Goal: Task Accomplishment & Management: Understand process/instructions

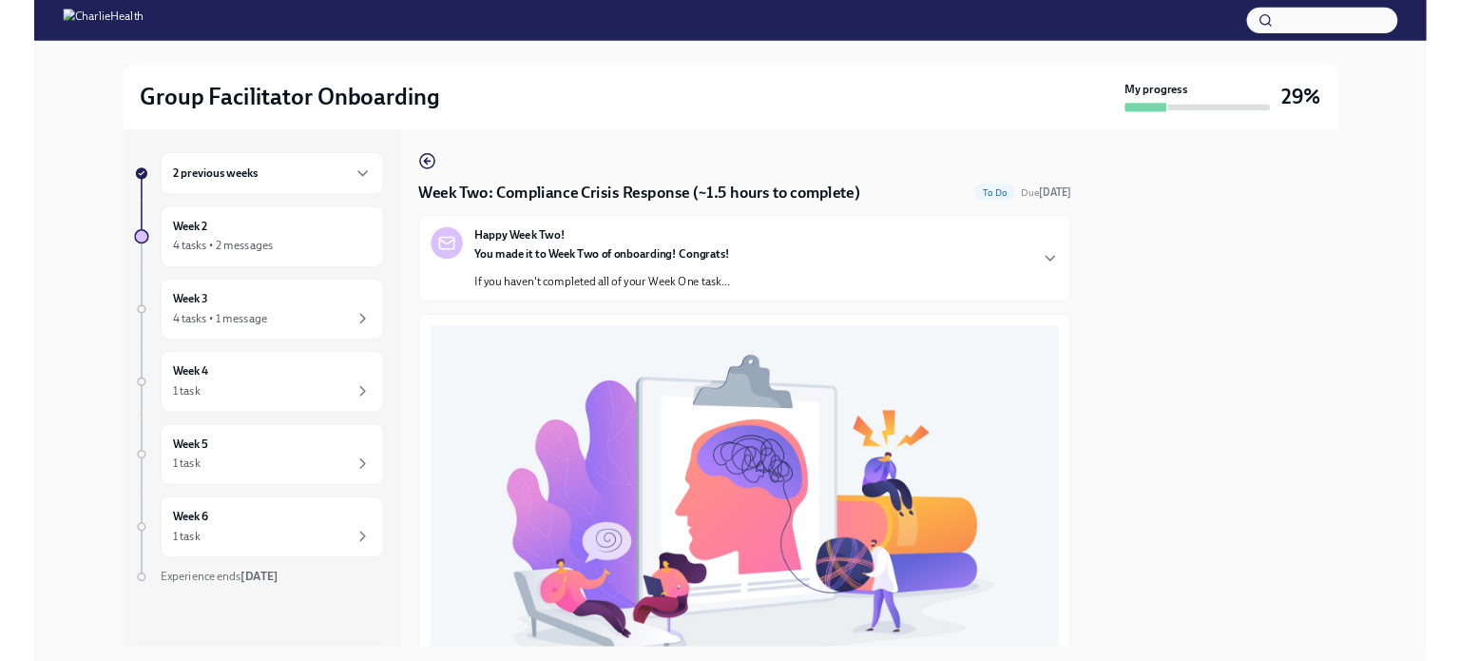
scroll to position [567, 0]
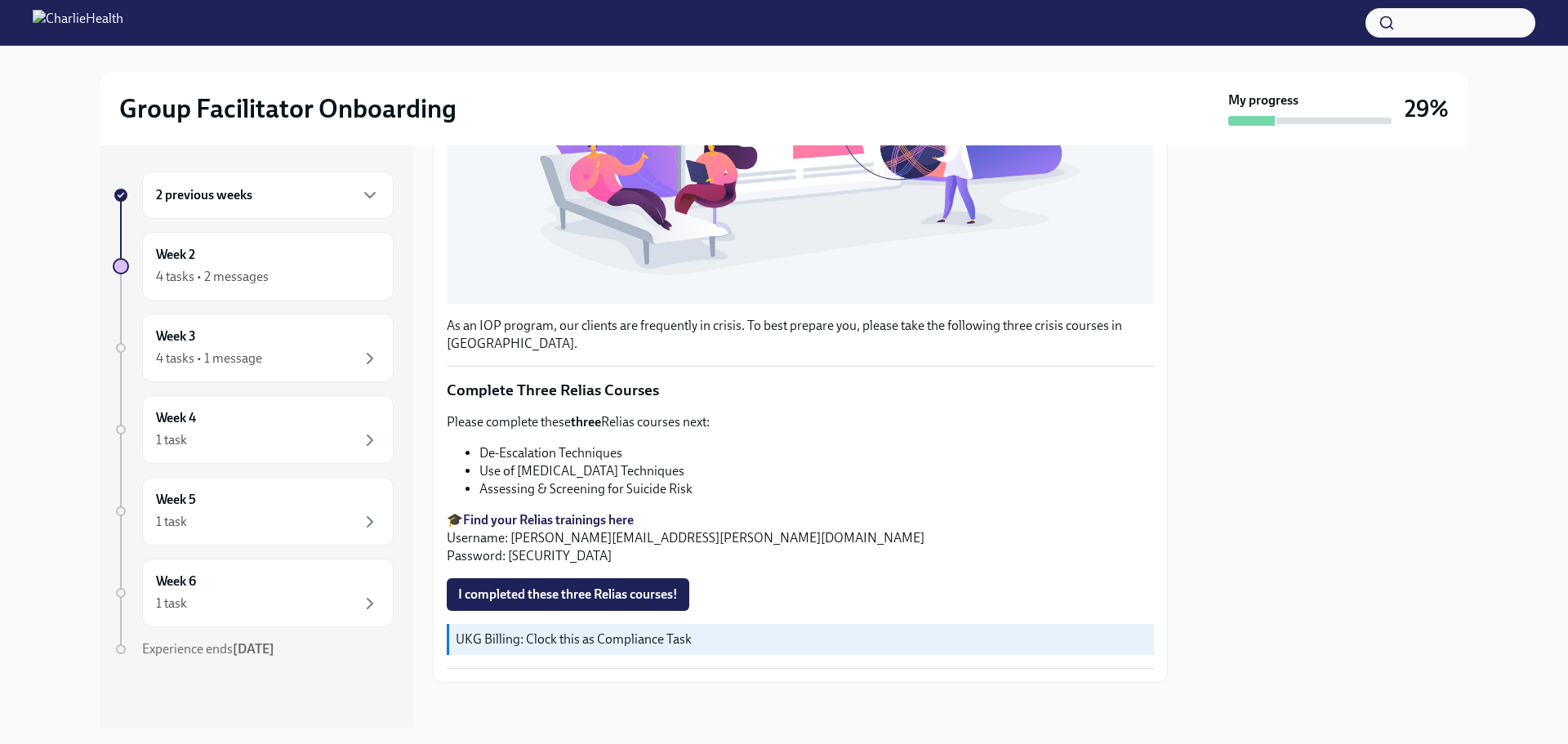
click at [620, 586] on span "I completed these three Relias courses!" at bounding box center [568, 594] width 220 height 16
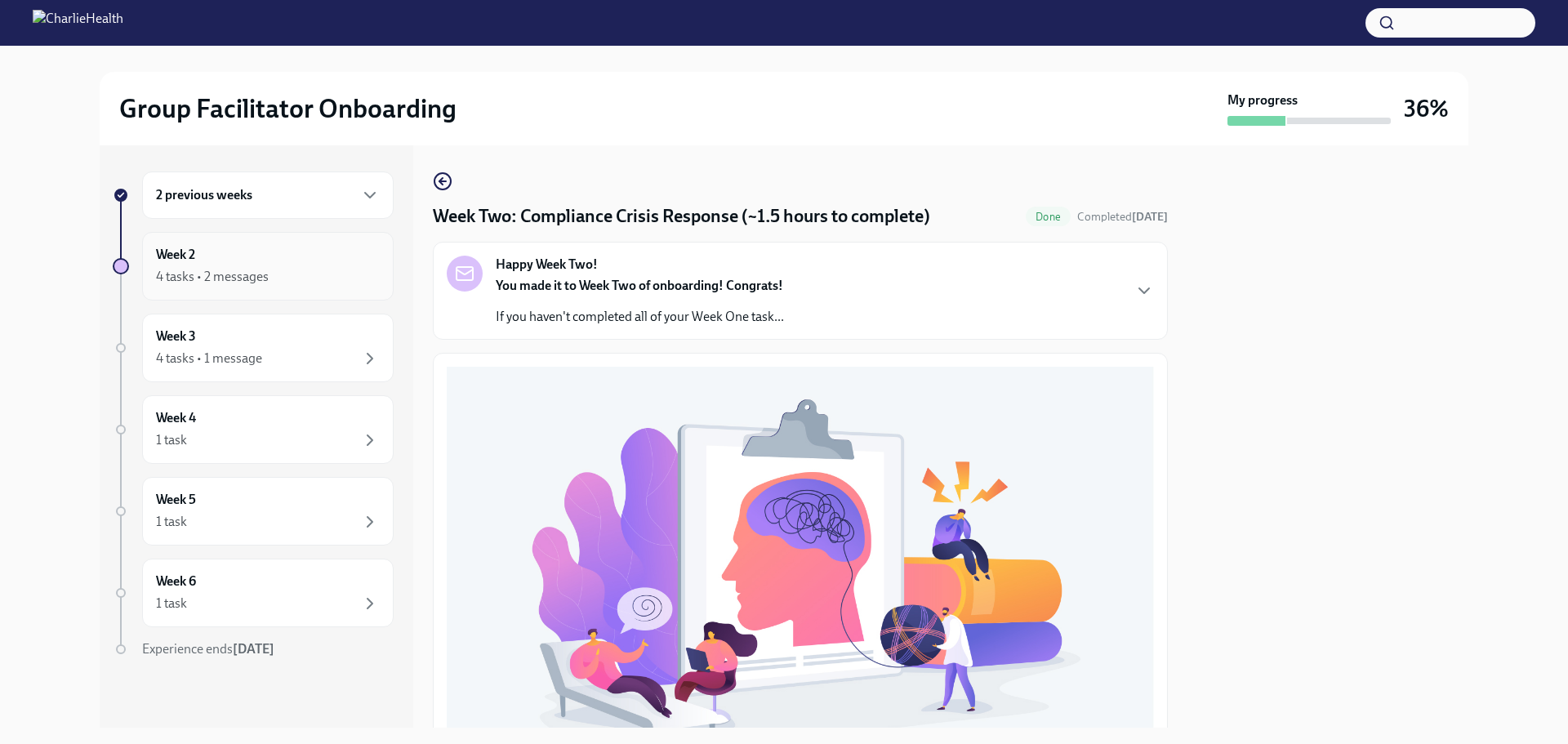
click at [254, 270] on div "4 tasks • 2 messages" at bounding box center [212, 277] width 113 height 18
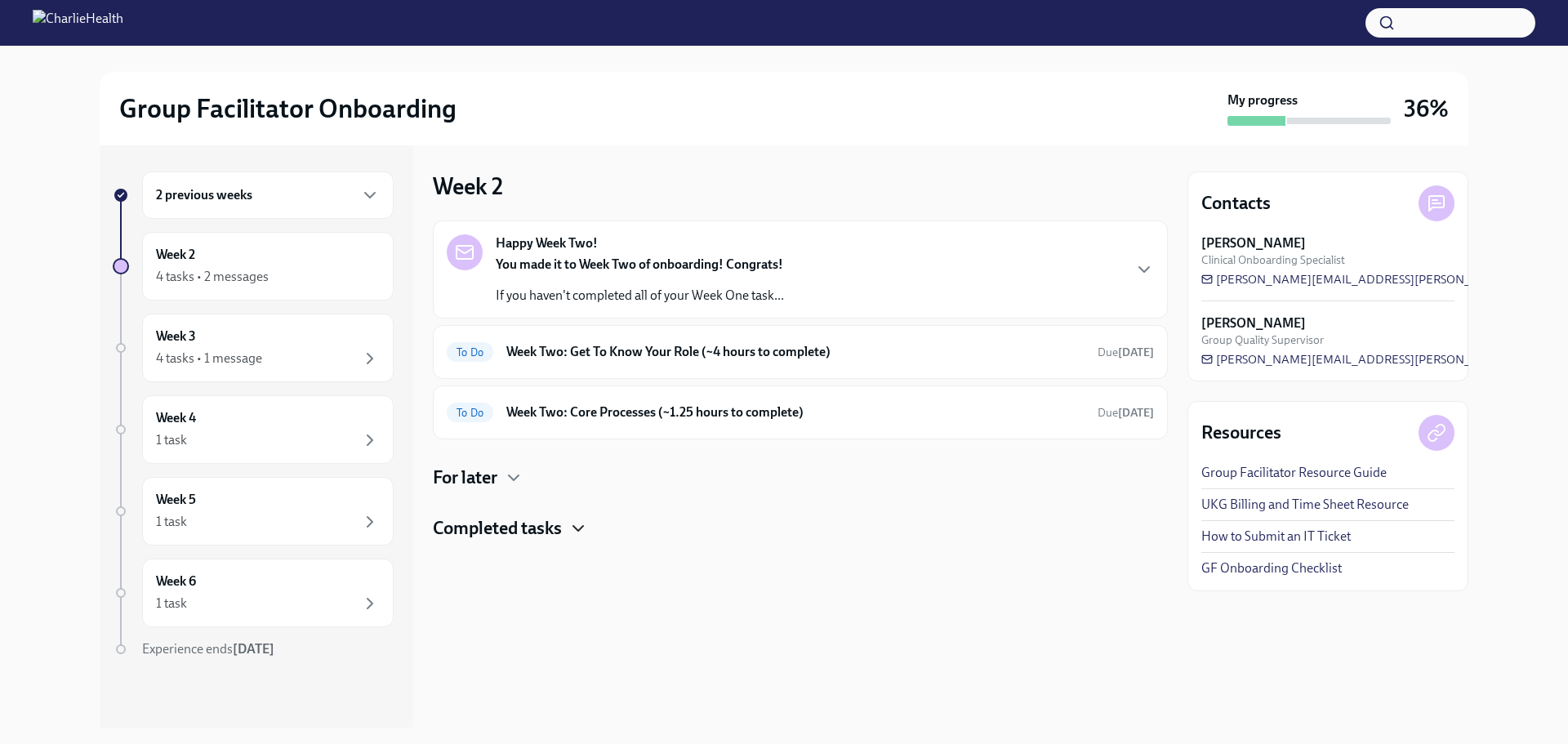
click at [570, 529] on icon "button" at bounding box center [578, 528] width 20 height 20
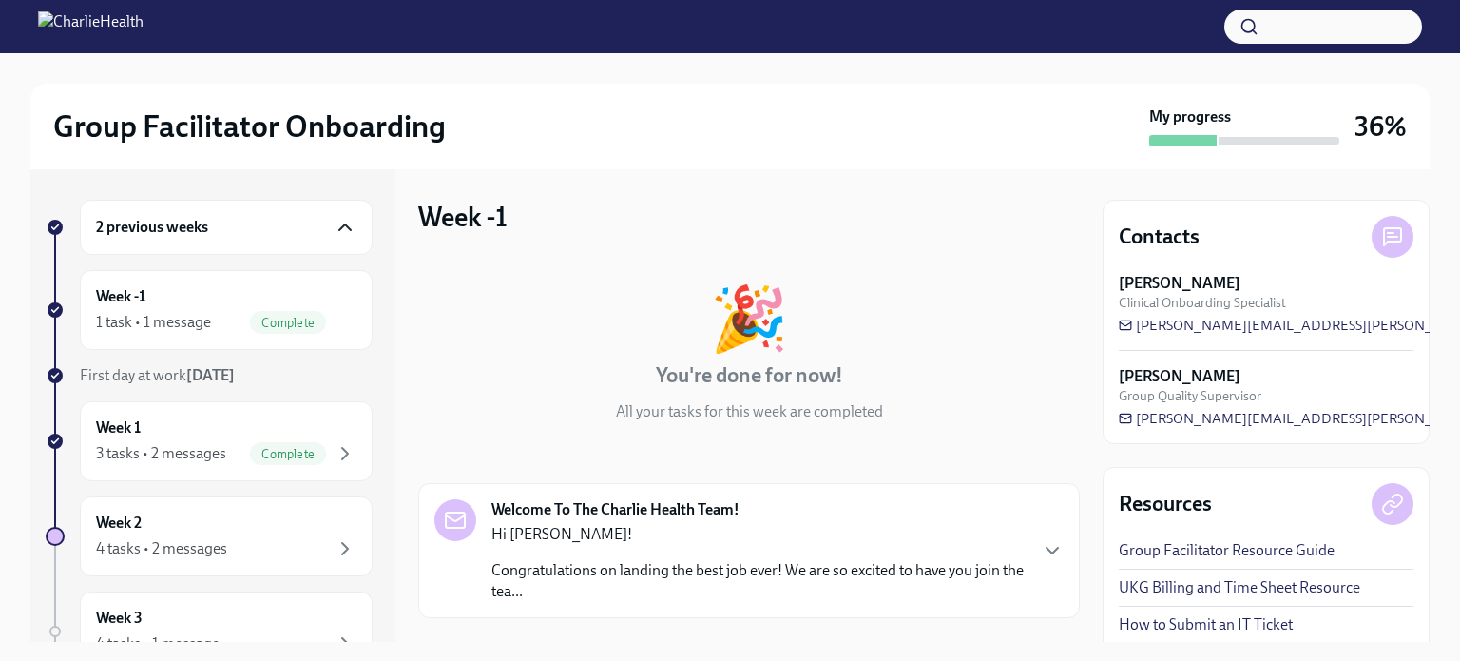
click at [334, 227] on icon "button" at bounding box center [345, 227] width 23 height 23
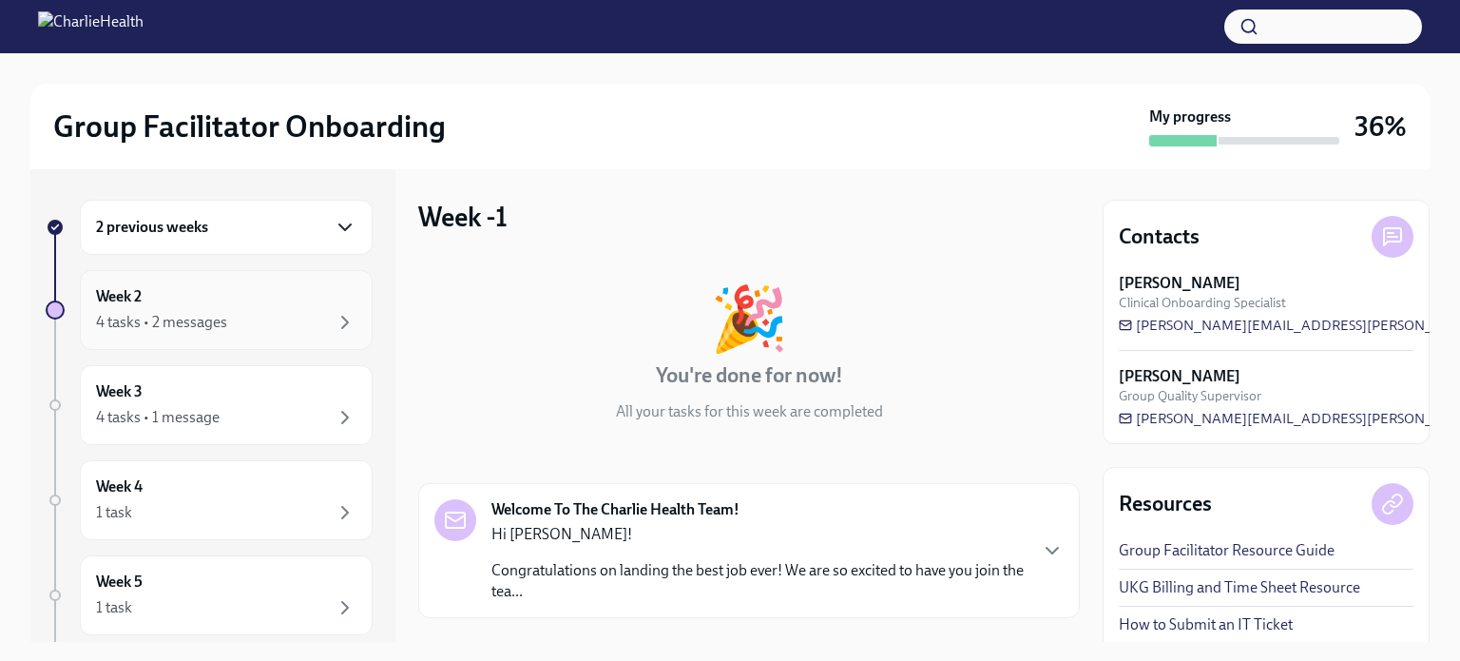
click at [199, 305] on div "Week 2 4 tasks • 2 messages" at bounding box center [226, 310] width 260 height 48
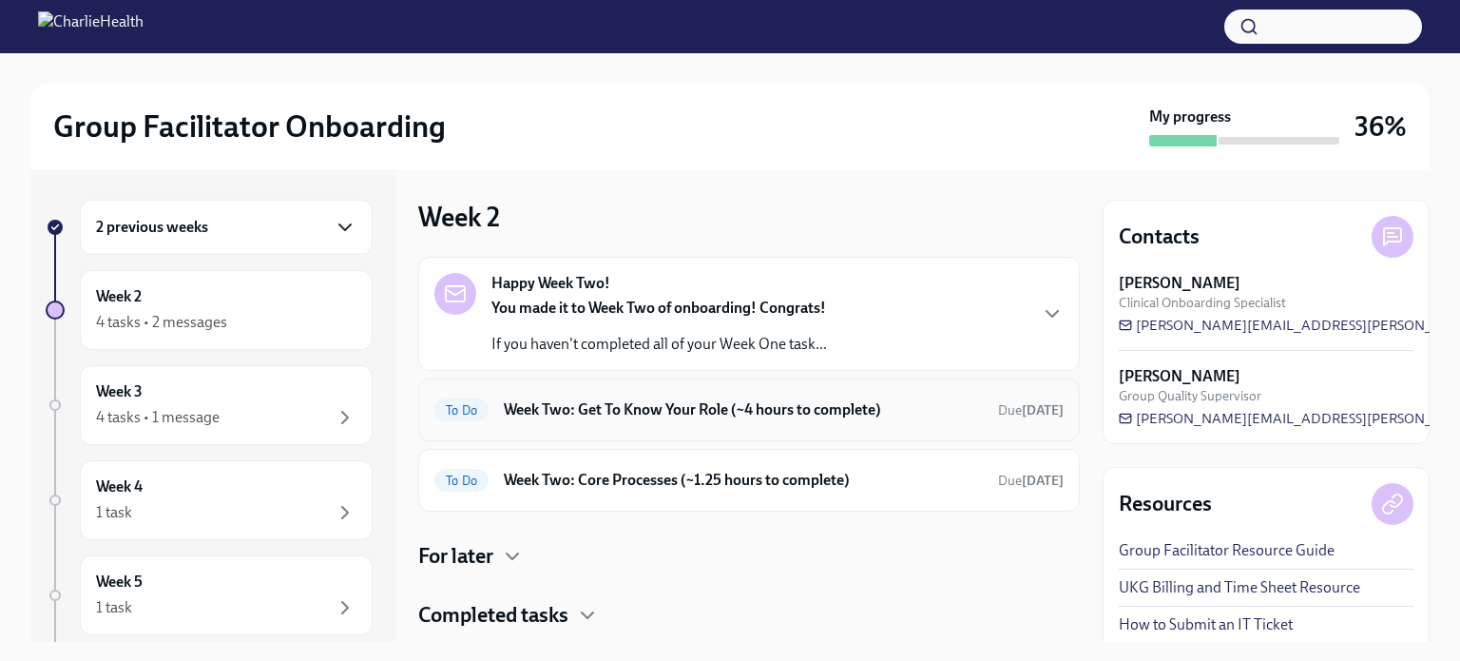
click at [768, 399] on h6 "Week Two: Get To Know Your Role (~4 hours to complete)" at bounding box center [743, 409] width 479 height 21
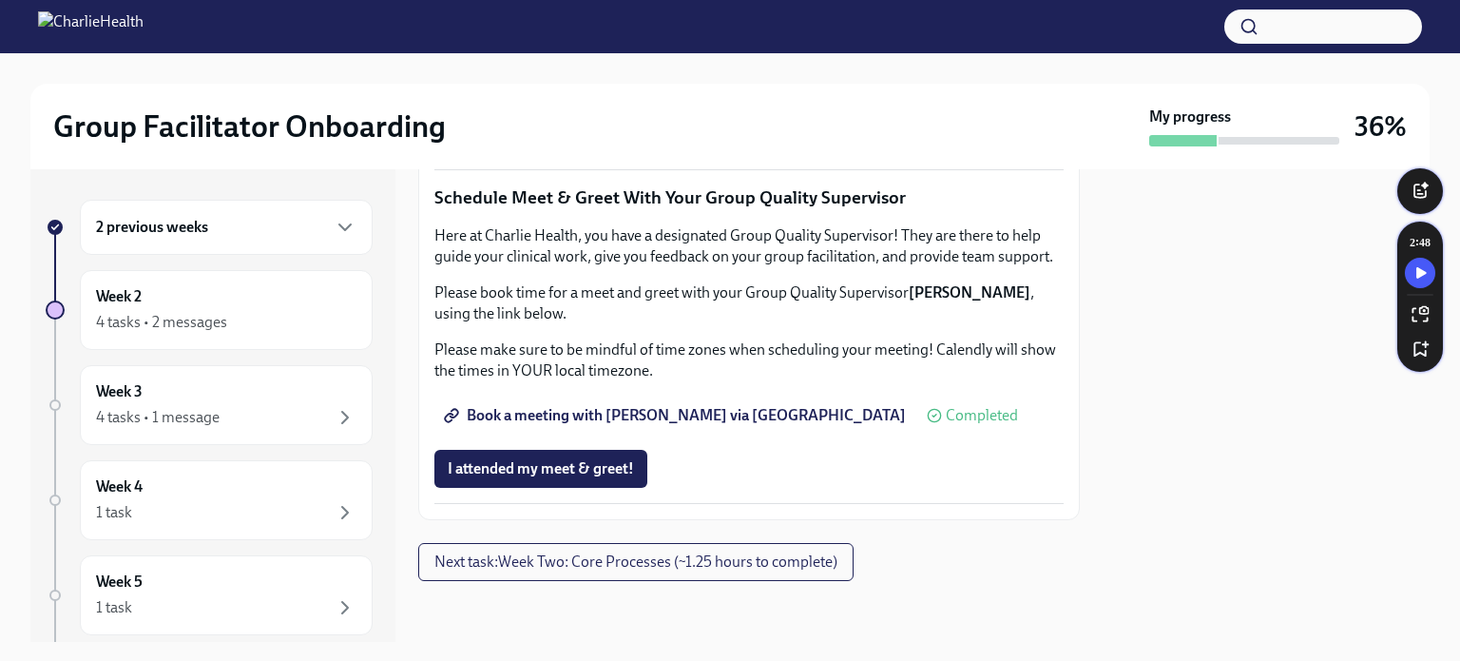
scroll to position [1901, 0]
click at [612, 571] on span "Next task : Week Two: Core Processes (~1.25 hours to complete)" at bounding box center [635, 561] width 403 height 19
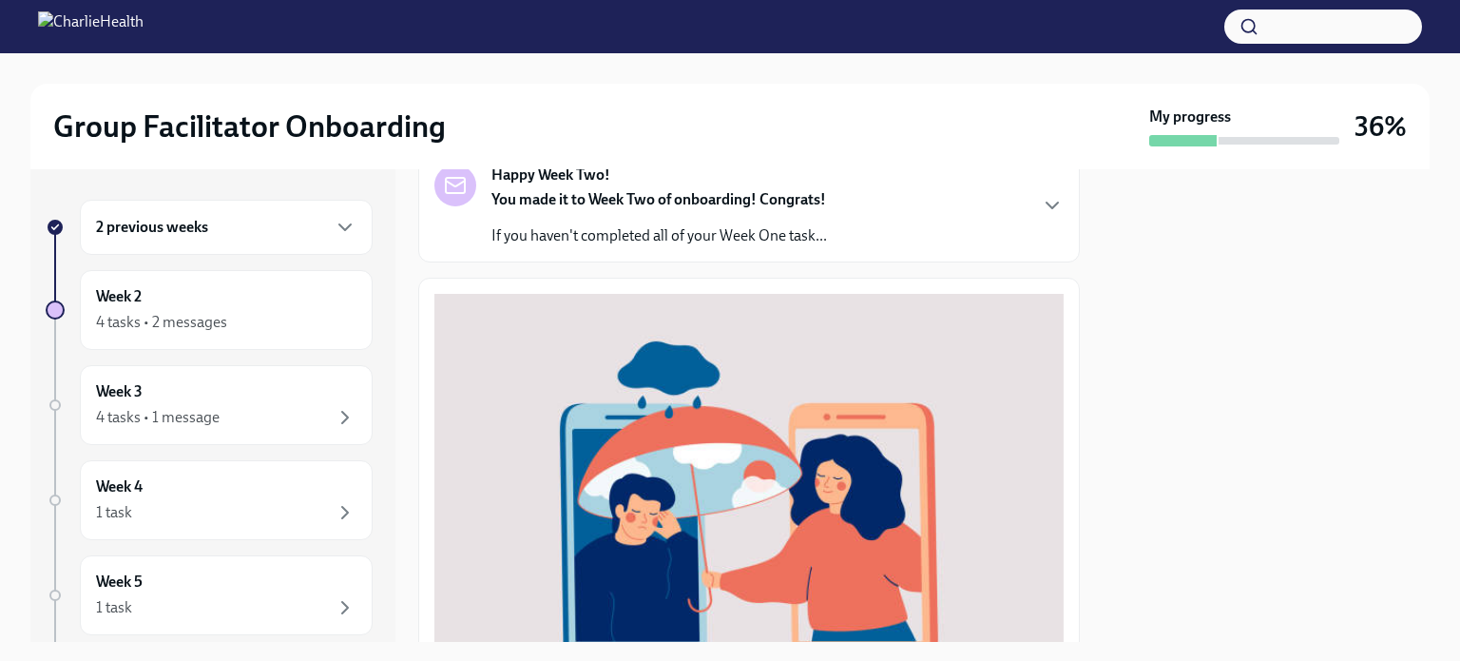
scroll to position [85, 0]
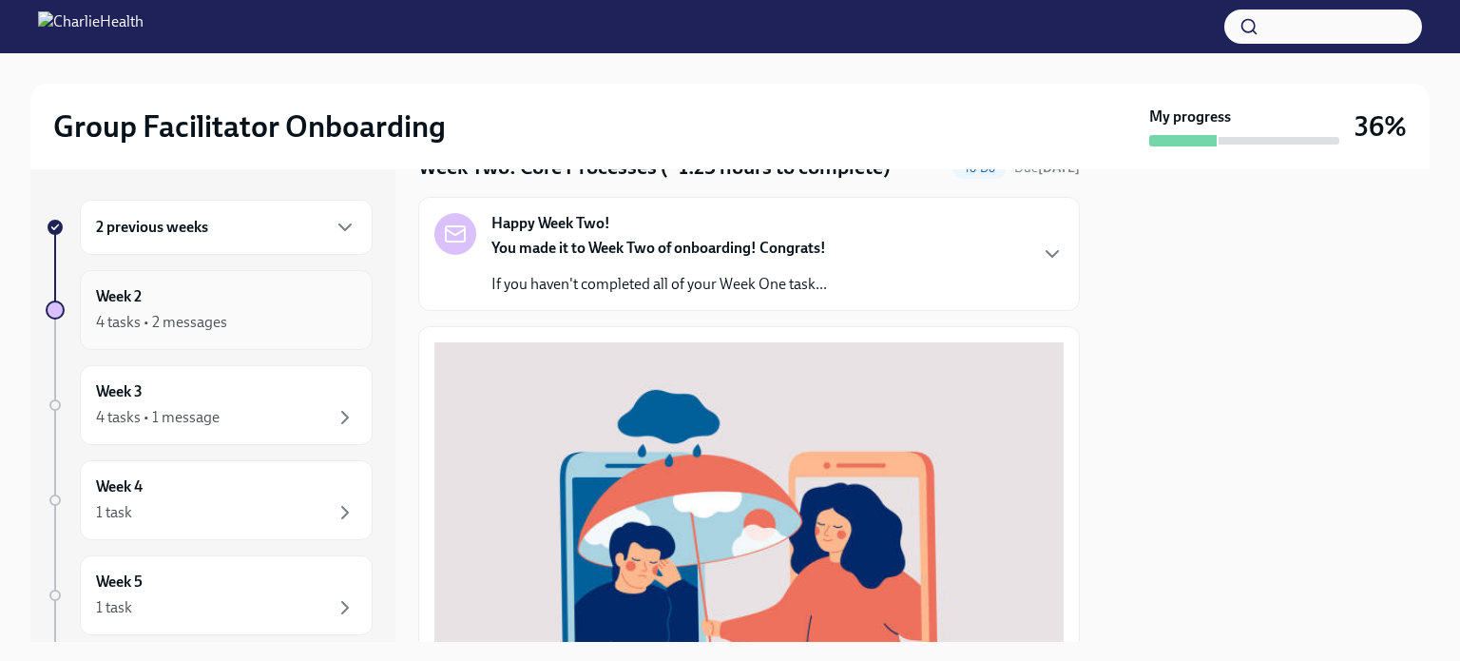
click at [192, 312] on div "4 tasks • 2 messages" at bounding box center [161, 322] width 131 height 21
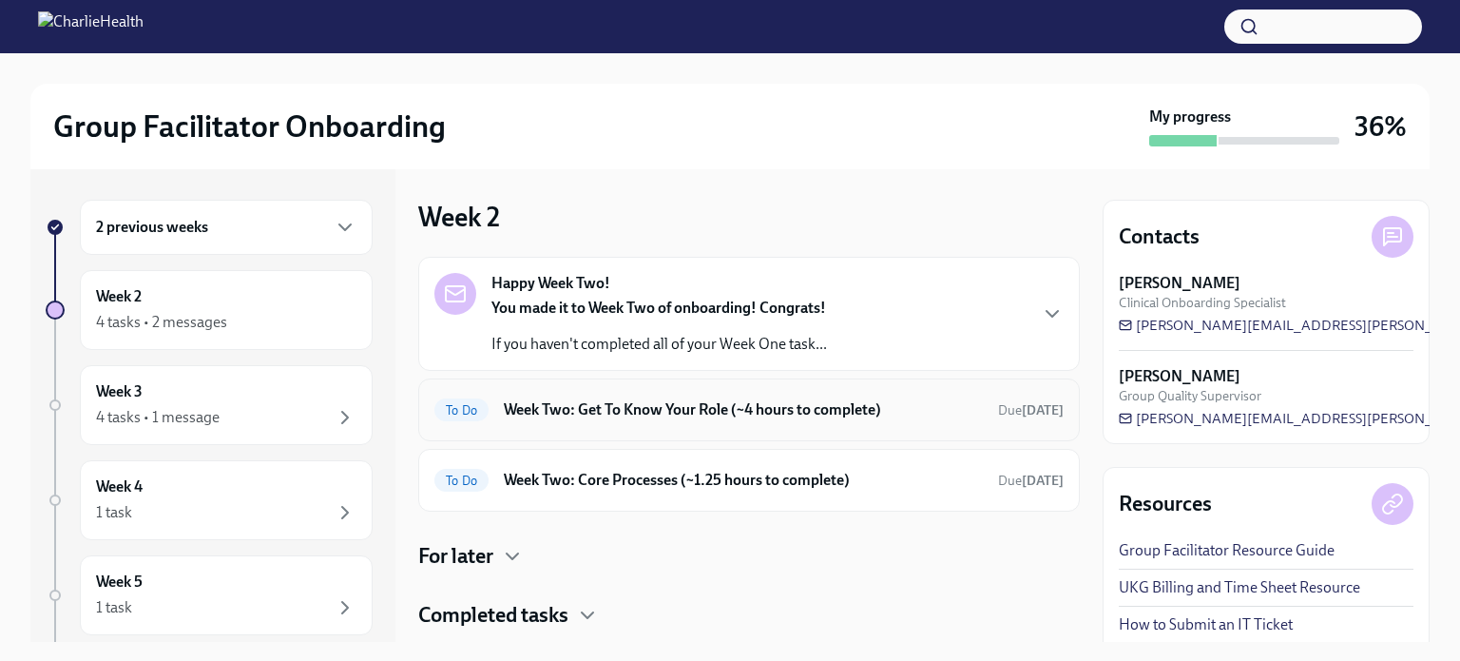
click at [595, 407] on h6 "Week Two: Get To Know Your Role (~4 hours to complete)" at bounding box center [743, 409] width 479 height 21
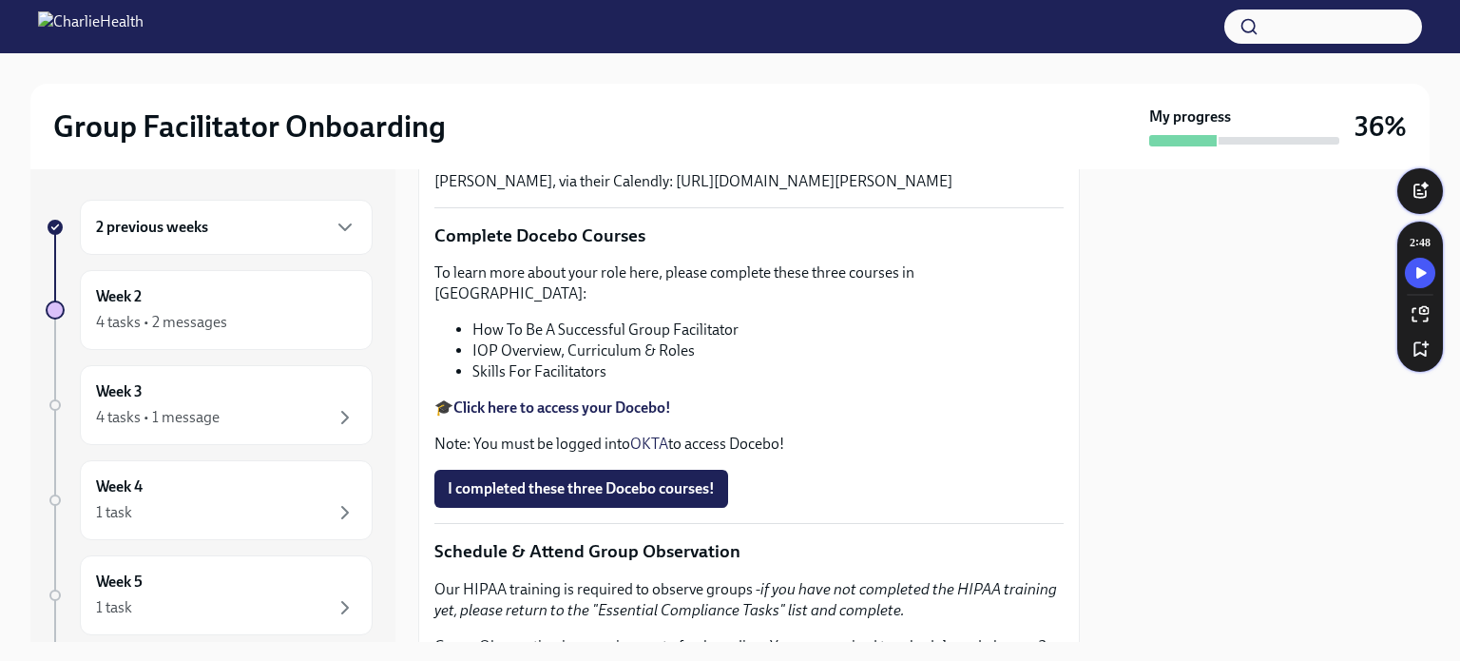
scroll to position [855, 0]
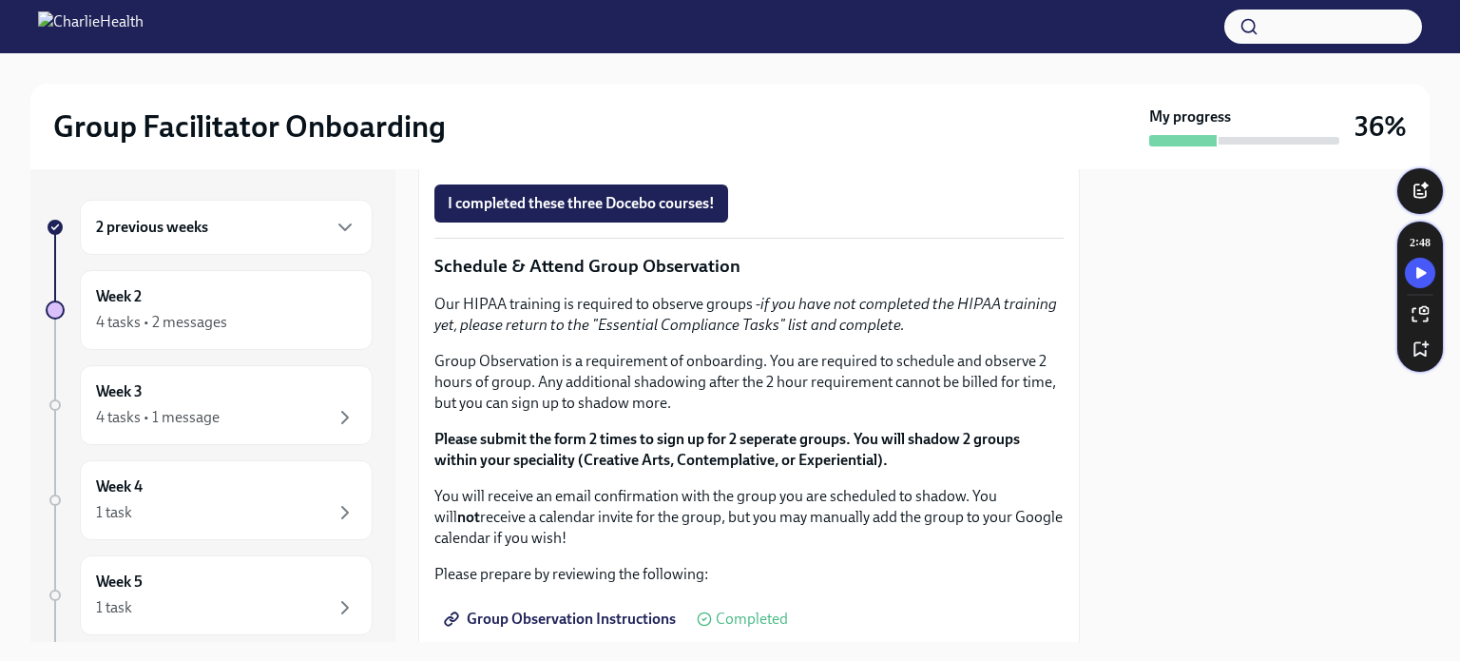
drag, startPoint x: 614, startPoint y: 558, endPoint x: 430, endPoint y: 447, distance: 215.3
click at [430, 447] on div "You've made it to Week Two of Charlie Health onboarding! Congratulations and th…" at bounding box center [749, 332] width 662 height 1554
copy div "Complete Docebo Courses To learn more about your role here, please complete the…"
click at [787, 97] on li "Skills For Facilitators" at bounding box center [767, 86] width 591 height 21
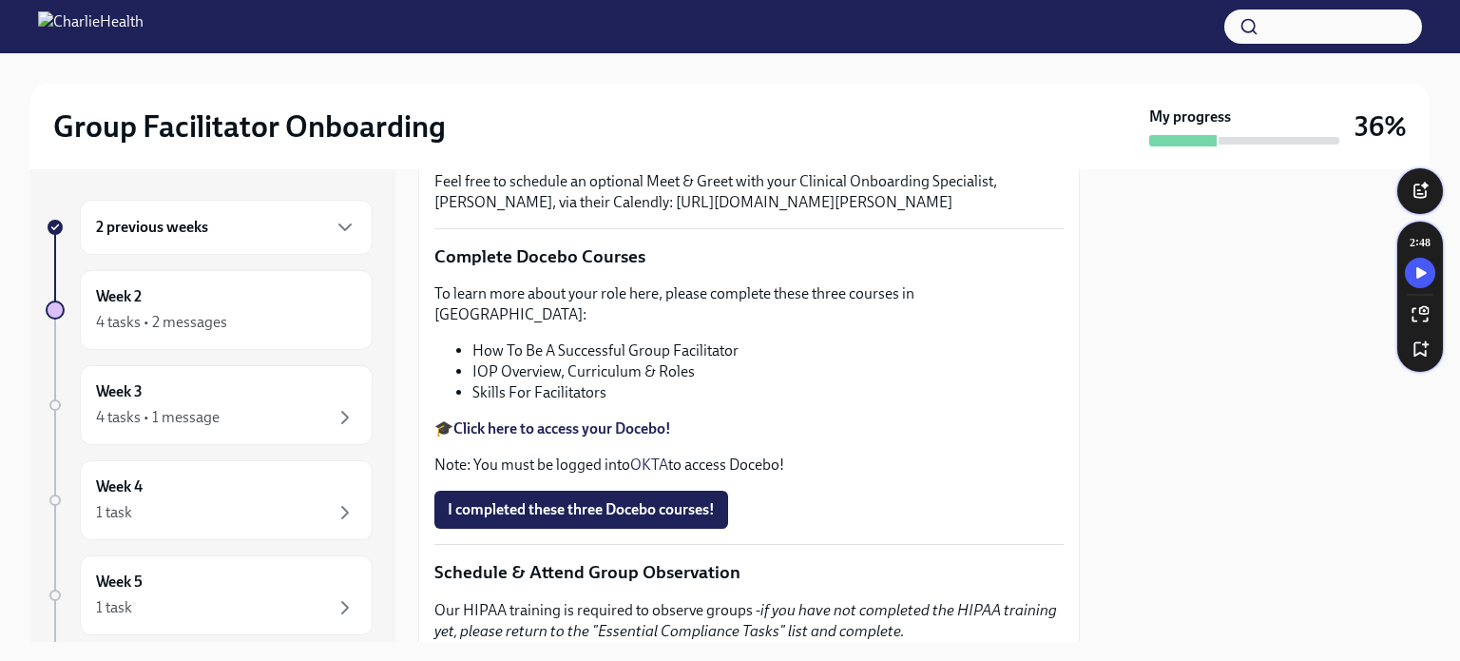
scroll to position [698, 0]
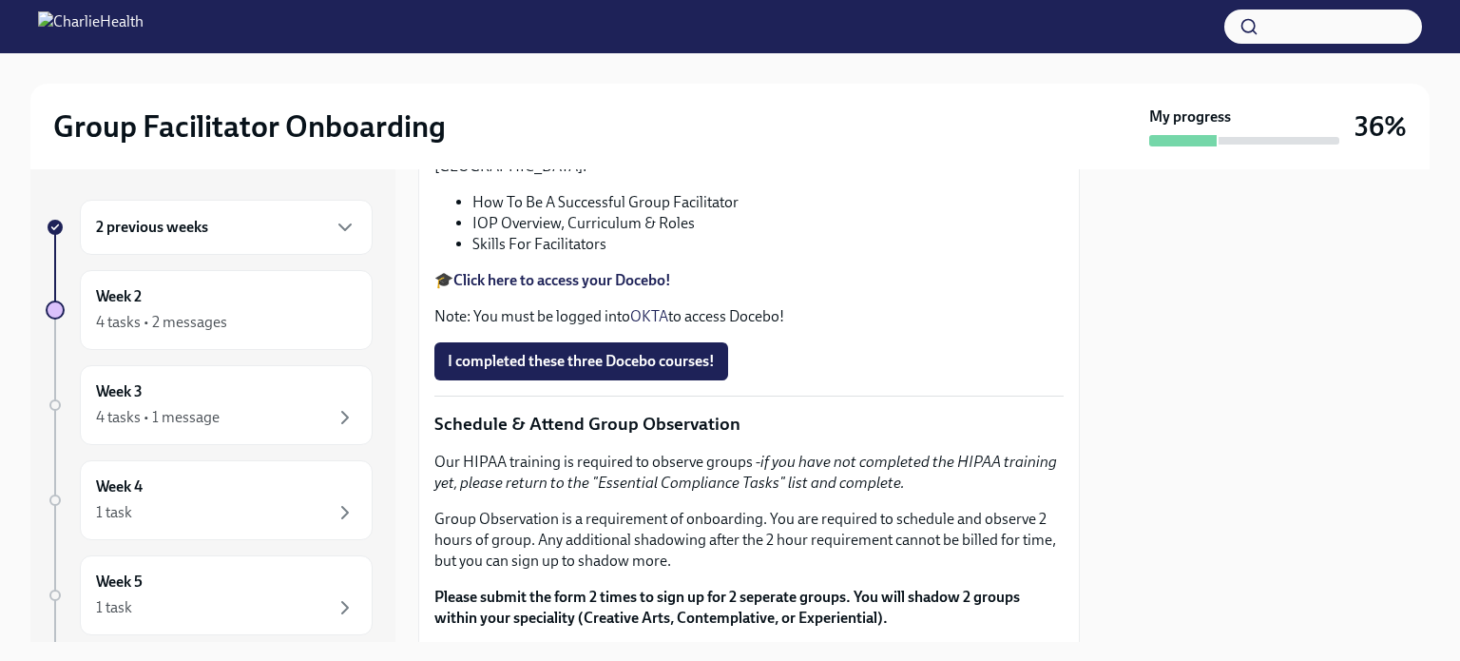
drag, startPoint x: 1028, startPoint y: 362, endPoint x: 443, endPoint y: 372, distance: 585.6
copy p "UKG Billing: Clock ALL the following "Get To Know Your Role" tasks as Onboardin…"
click at [165, 295] on div "Week 2 4 tasks • 2 messages" at bounding box center [226, 310] width 260 height 48
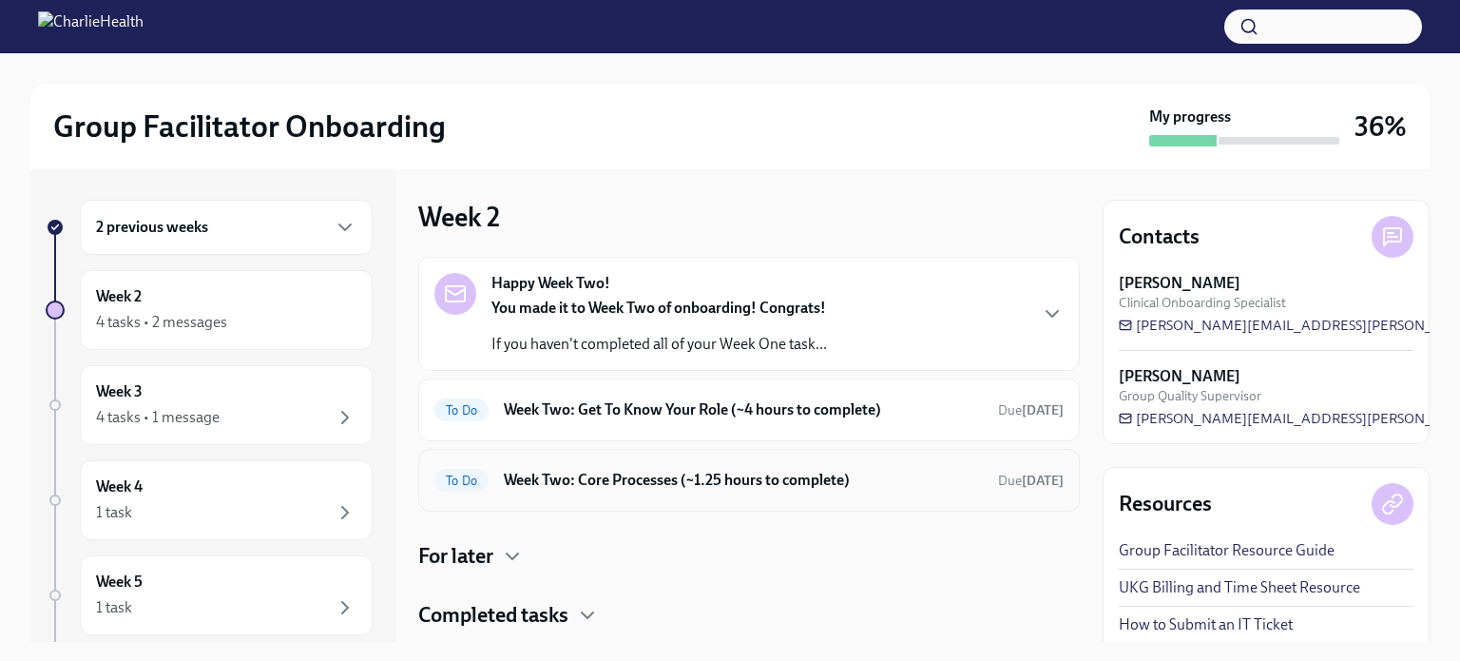
click at [651, 473] on h6 "Week Two: Core Processes (~1.25 hours to complete)" at bounding box center [743, 480] width 479 height 21
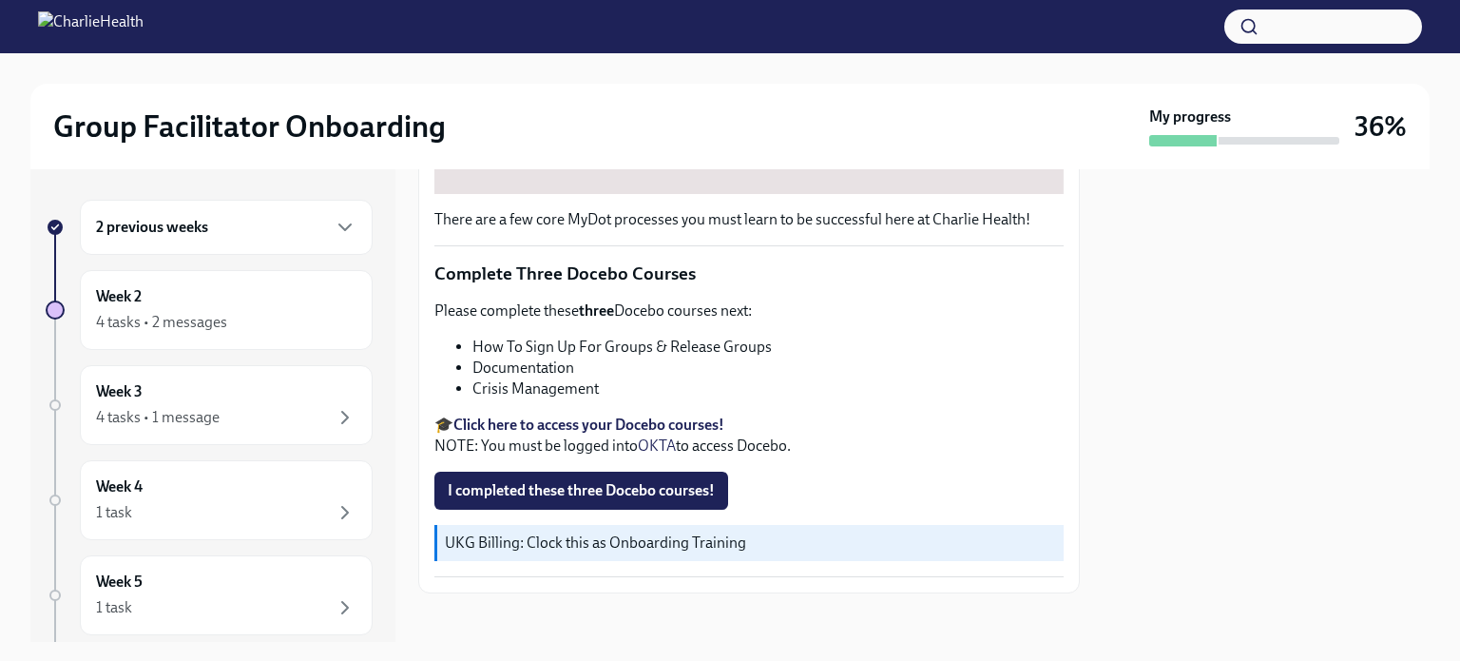
scroll to position [654, 0]
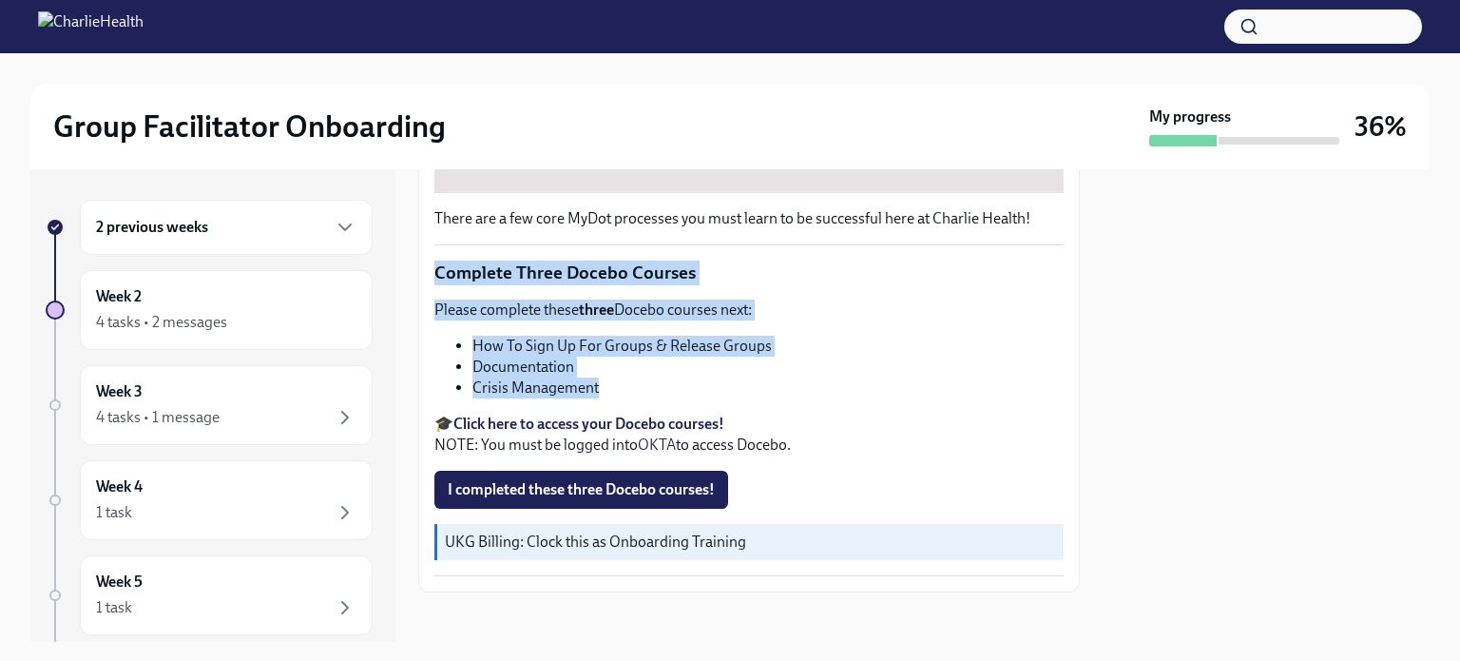
drag, startPoint x: 621, startPoint y: 379, endPoint x: 417, endPoint y: 266, distance: 232.7
click at [417, 266] on div "2 previous weeks Week 2 4 tasks • 2 messages Week 3 4 tasks • 1 message Week 4 …" at bounding box center [729, 405] width 1399 height 472
copy div "Complete Three Docebo Courses Please complete these three Docebo courses next: …"
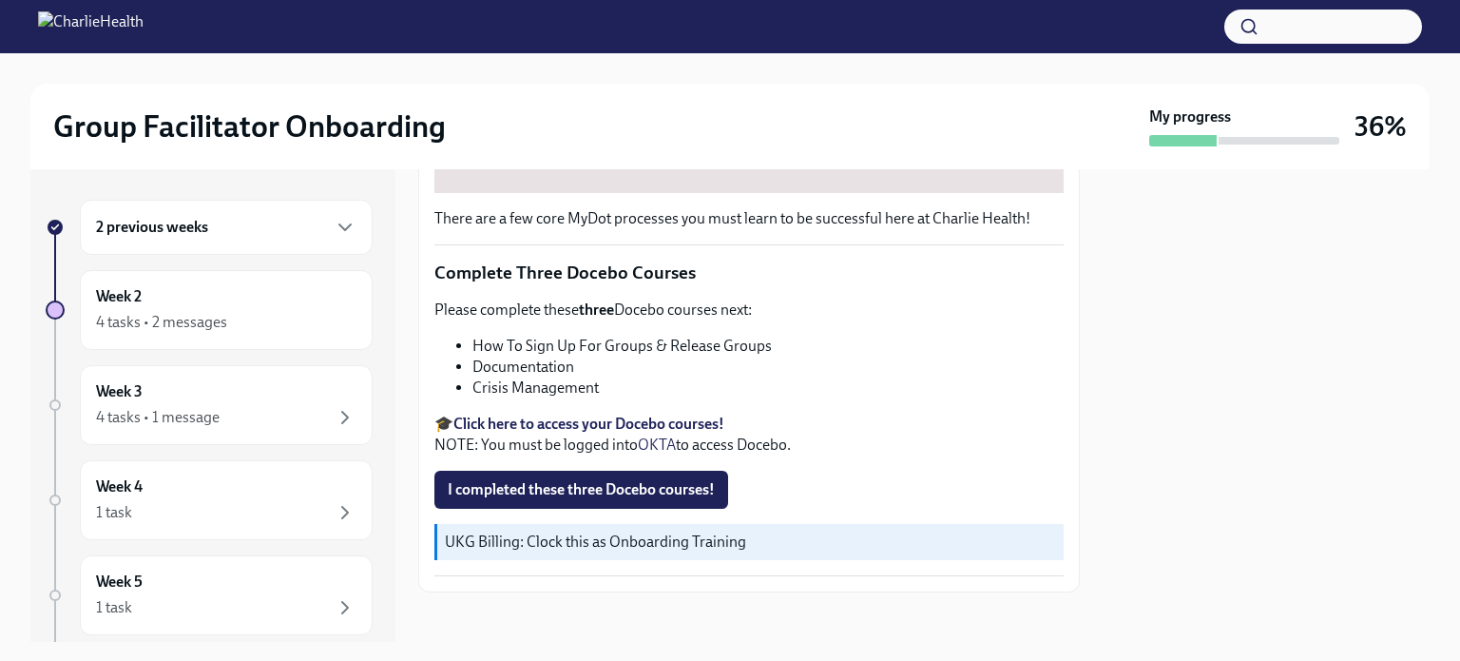
click at [818, 413] on p "🎓 Click here to access your Docebo courses! NOTE: You must be logged into OKTA …" at bounding box center [748, 434] width 629 height 42
click at [641, 414] on strong "Click here to access your Docebo courses!" at bounding box center [588, 423] width 271 height 18
